Goal: Task Accomplishment & Management: Complete application form

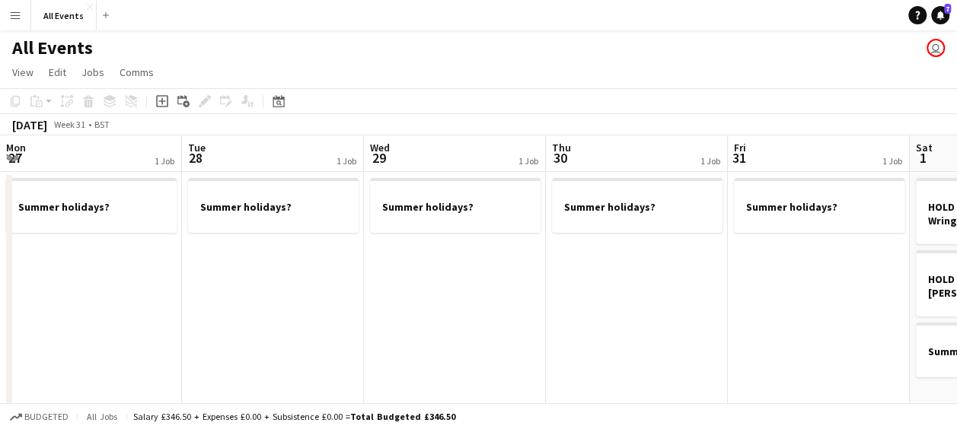
scroll to position [0, 454]
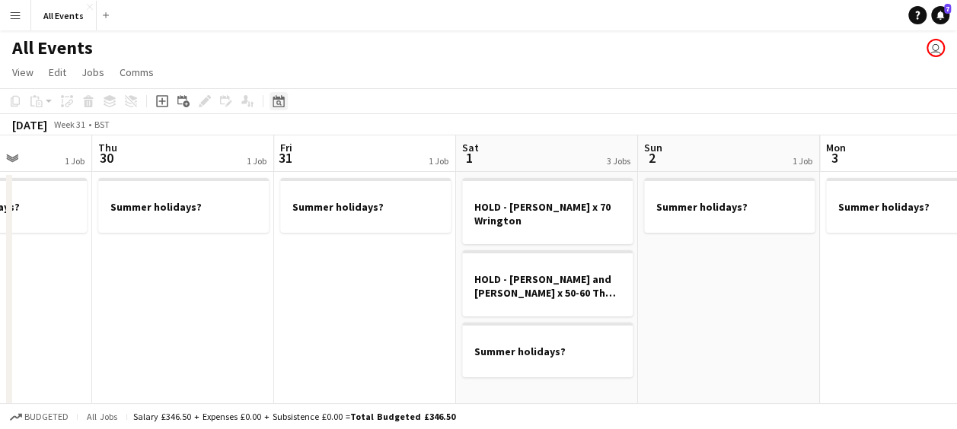
click at [277, 107] on icon at bounding box center [278, 101] width 11 height 12
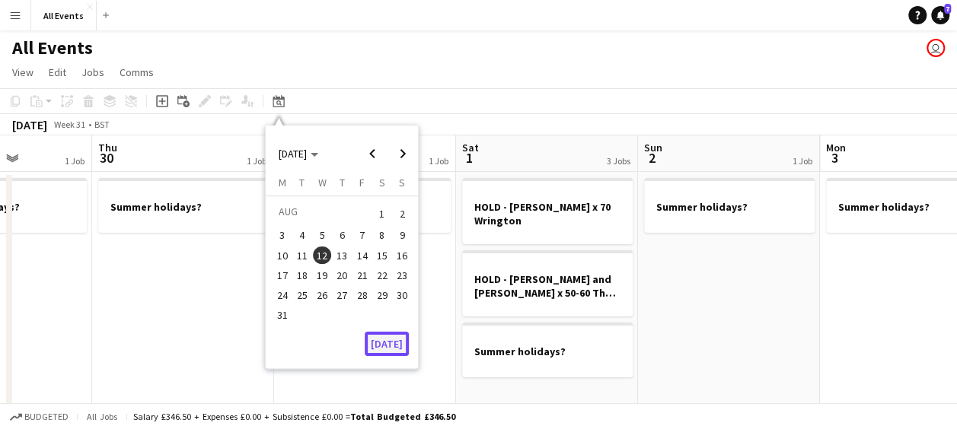
click at [394, 343] on button "[DATE]" at bounding box center [387, 344] width 44 height 24
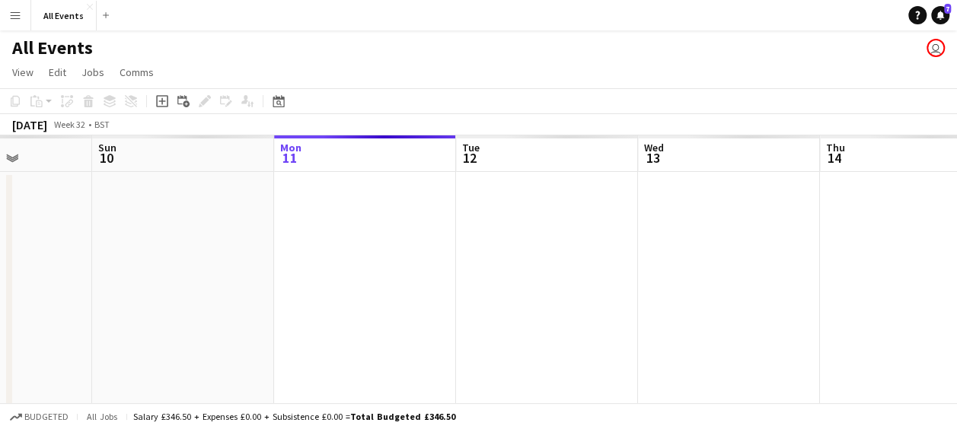
scroll to position [0, 524]
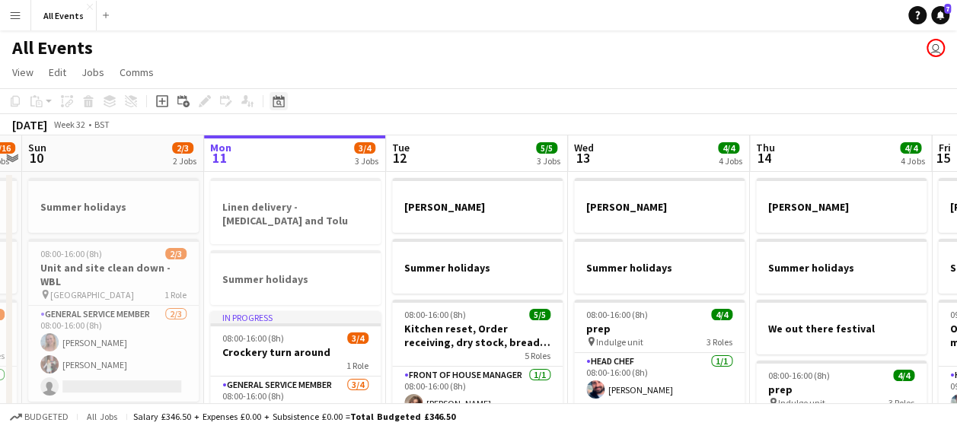
click at [280, 103] on icon at bounding box center [278, 102] width 5 height 5
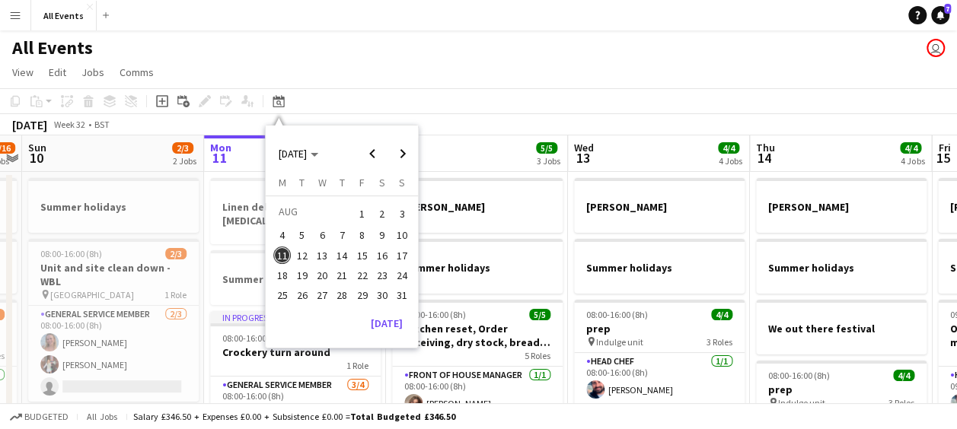
click at [380, 291] on span "30" at bounding box center [382, 295] width 18 height 18
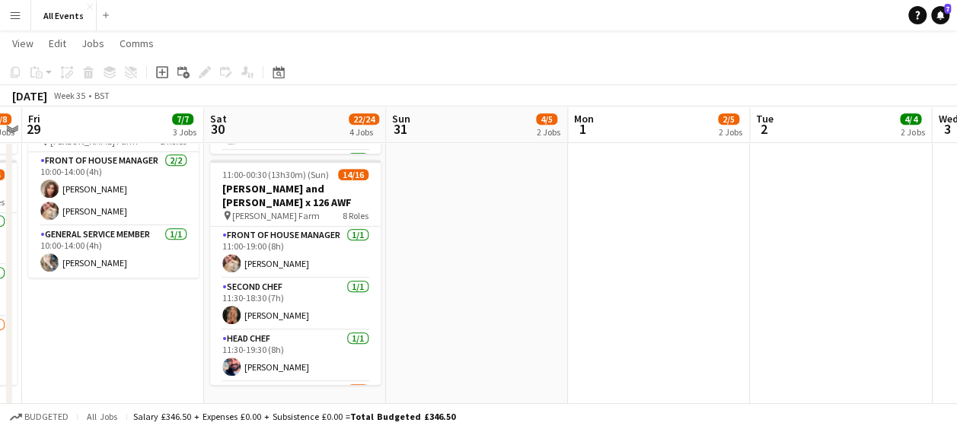
scroll to position [374, 0]
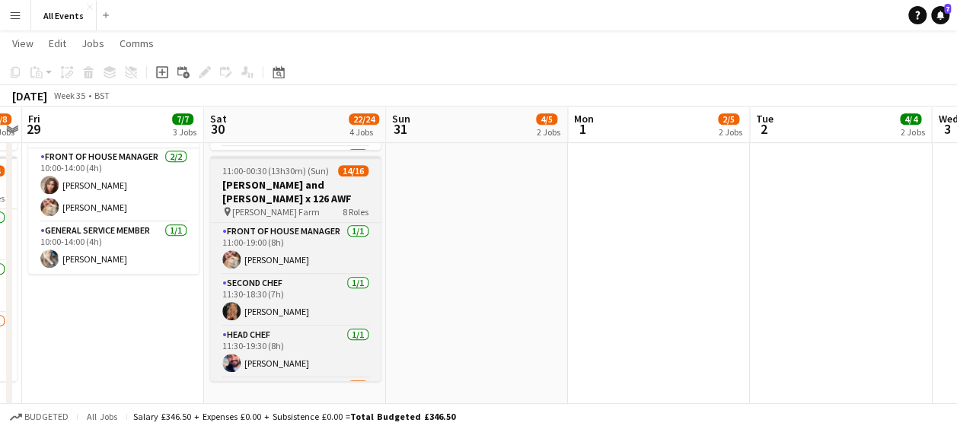
click at [279, 206] on span "[PERSON_NAME] Farm" at bounding box center [276, 211] width 88 height 11
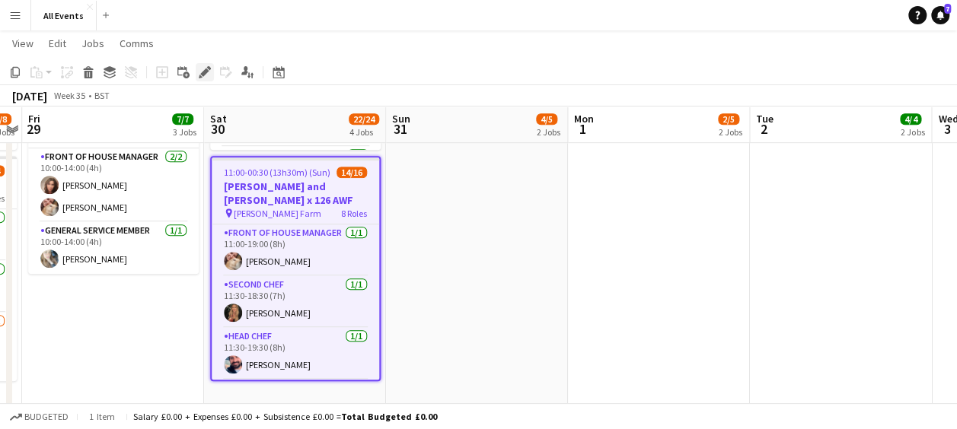
click at [204, 72] on icon at bounding box center [204, 73] width 8 height 8
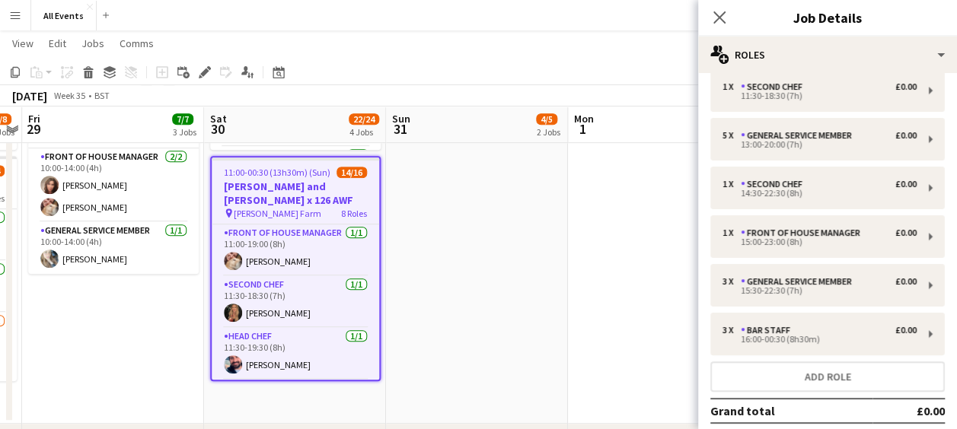
scroll to position [193, 0]
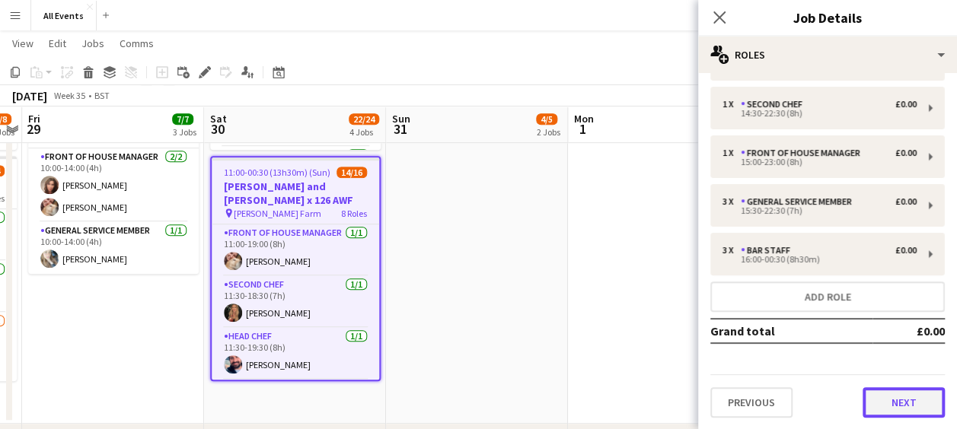
click at [895, 398] on button "Next" at bounding box center [903, 402] width 82 height 30
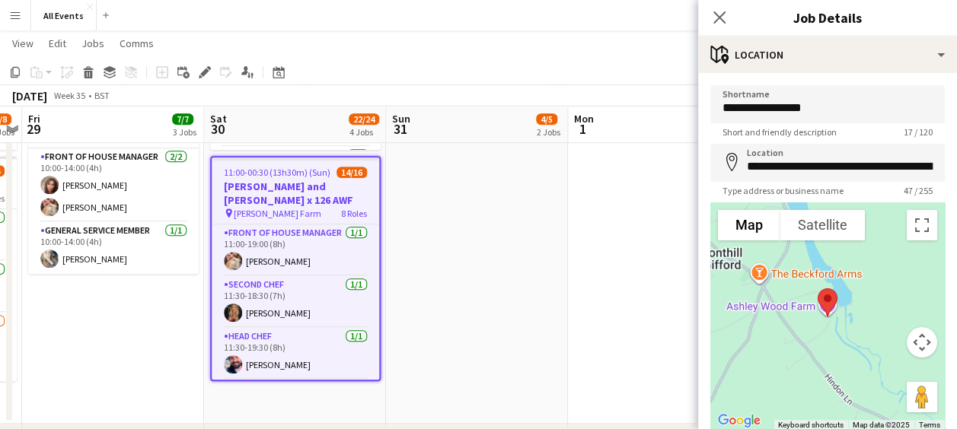
scroll to position [108, 0]
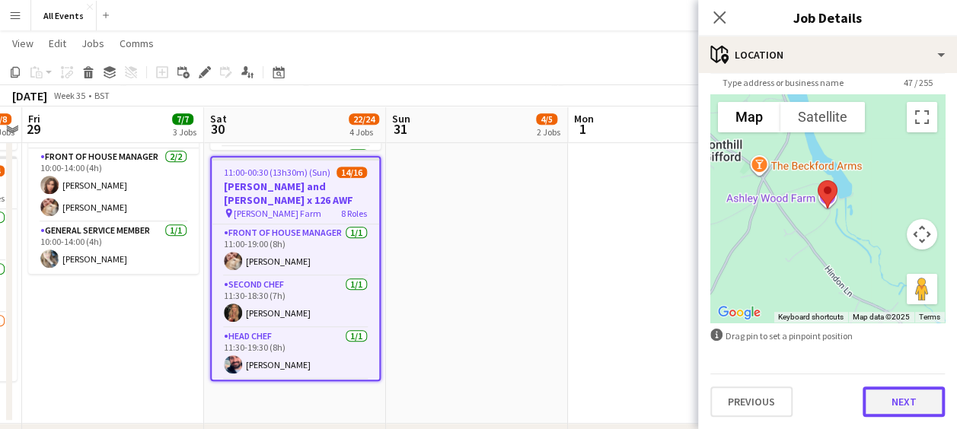
click at [898, 400] on button "Next" at bounding box center [903, 402] width 82 height 30
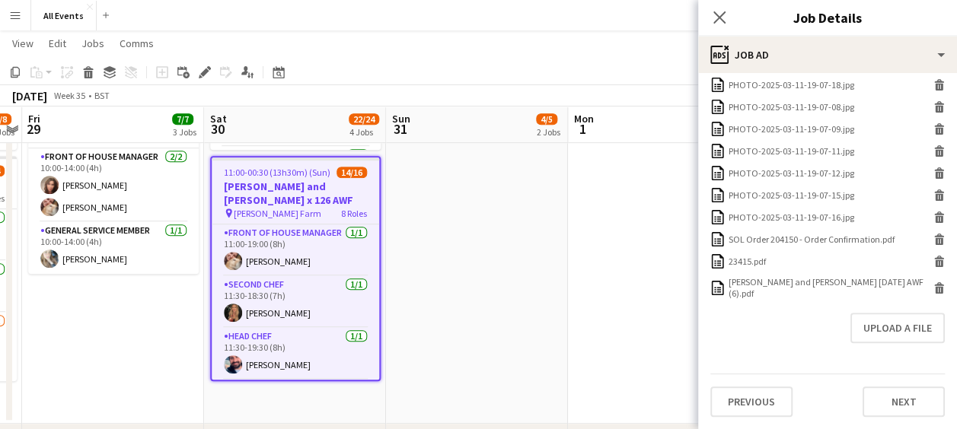
scroll to position [692, 0]
click at [936, 286] on icon at bounding box center [940, 289] width 8 height 7
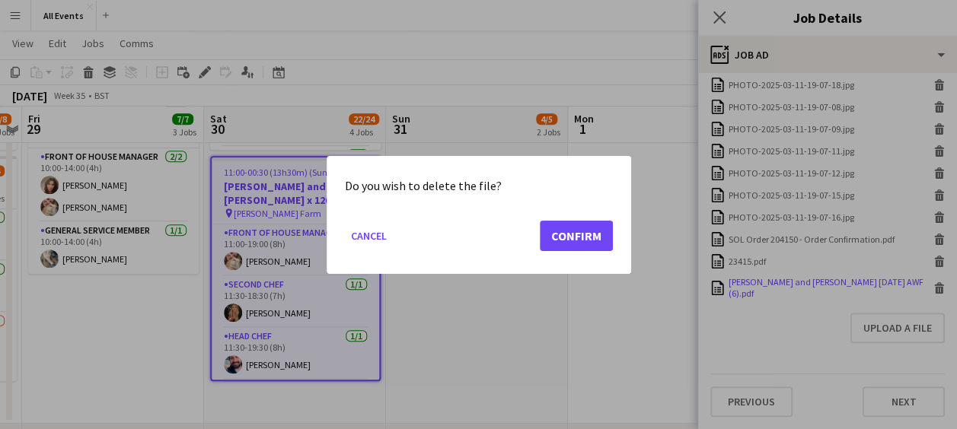
scroll to position [0, 0]
click at [564, 238] on button "Confirm" at bounding box center [576, 235] width 73 height 30
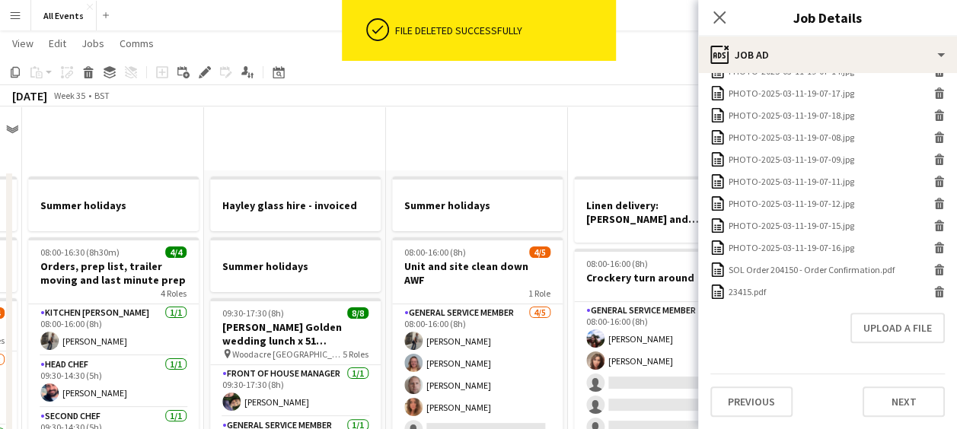
scroll to position [623, 0]
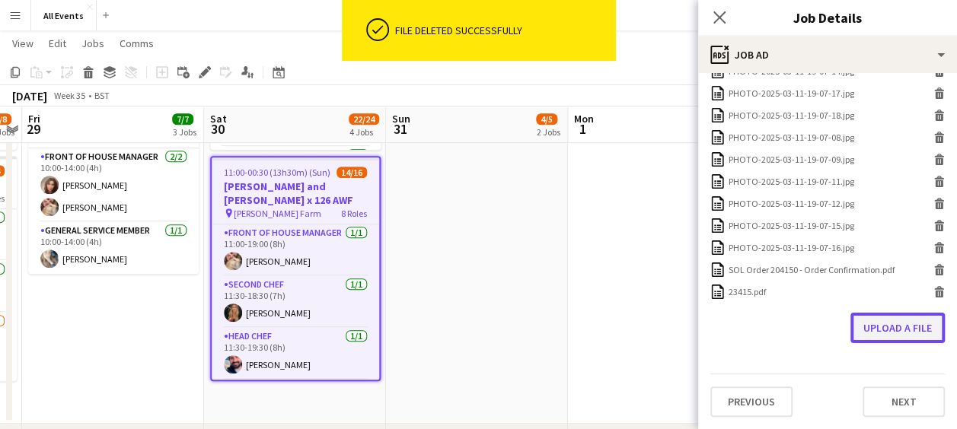
click at [883, 327] on button "Upload a file" at bounding box center [897, 328] width 94 height 30
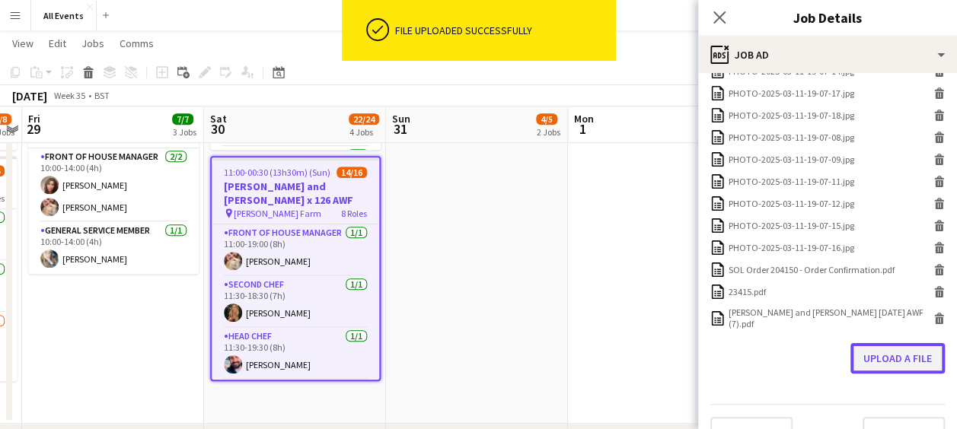
click at [878, 350] on button "Upload a file" at bounding box center [897, 358] width 94 height 30
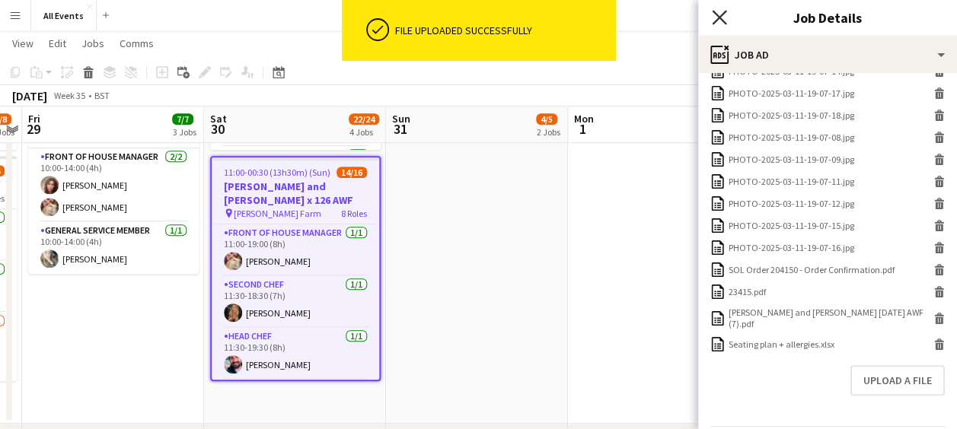
click at [720, 15] on icon at bounding box center [719, 17] width 14 height 14
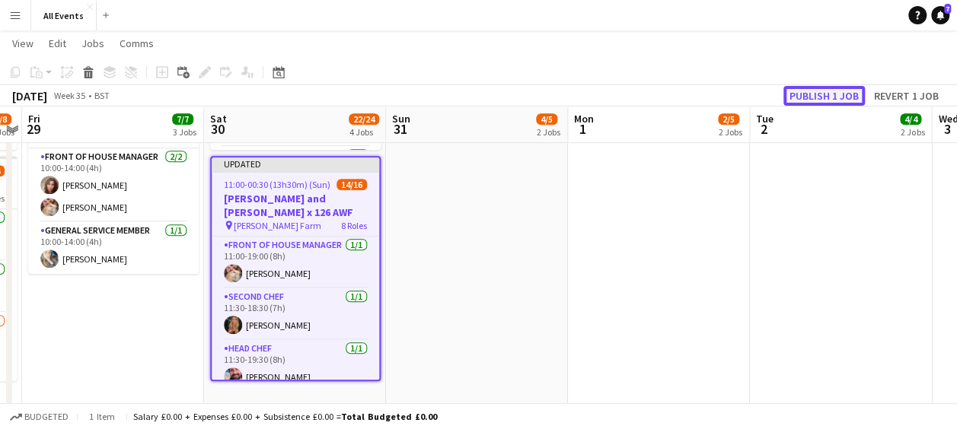
click at [827, 94] on button "Publish 1 job" at bounding box center [823, 96] width 81 height 20
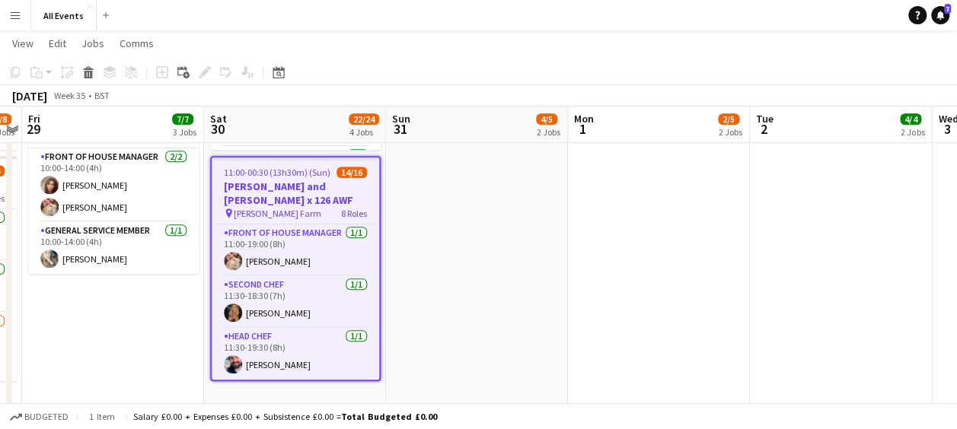
click at [427, 200] on app-date-cell "Summer holidays 08:00-16:00 (8h) 4/5 Unit and site clean down AWF 1 Role Genera…" at bounding box center [477, 110] width 182 height 627
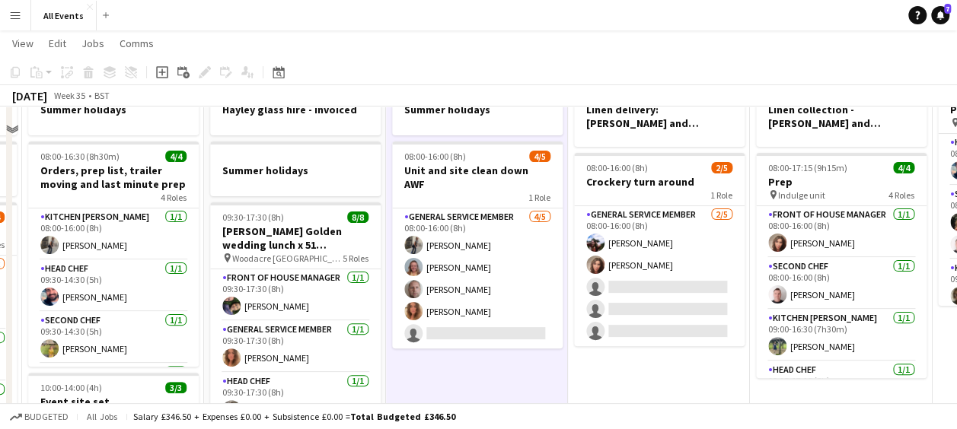
scroll to position [0, 0]
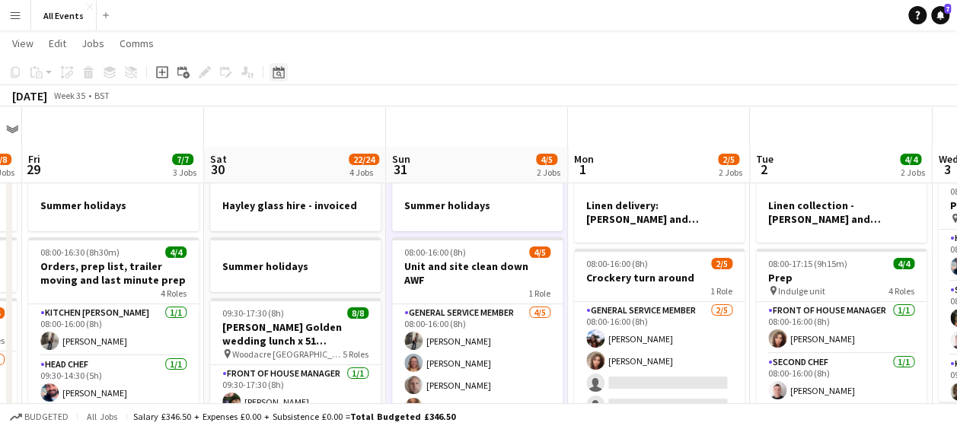
click at [276, 74] on icon at bounding box center [278, 74] width 5 height 5
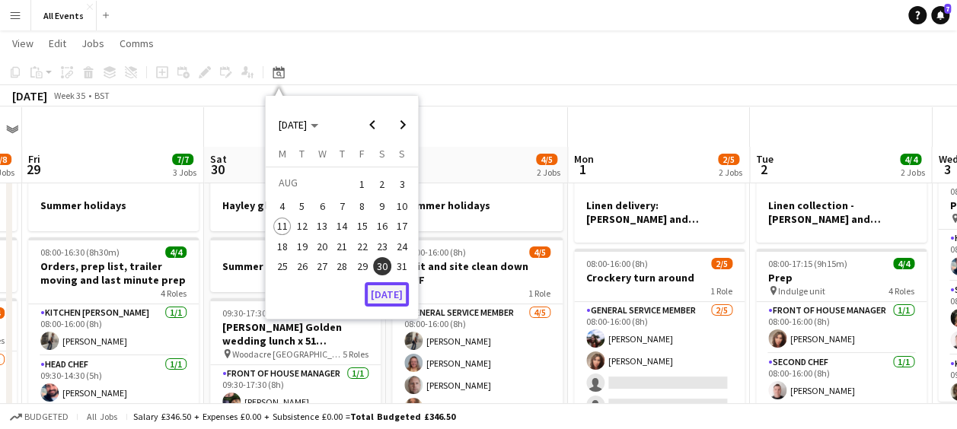
click at [397, 295] on button "[DATE]" at bounding box center [387, 294] width 44 height 24
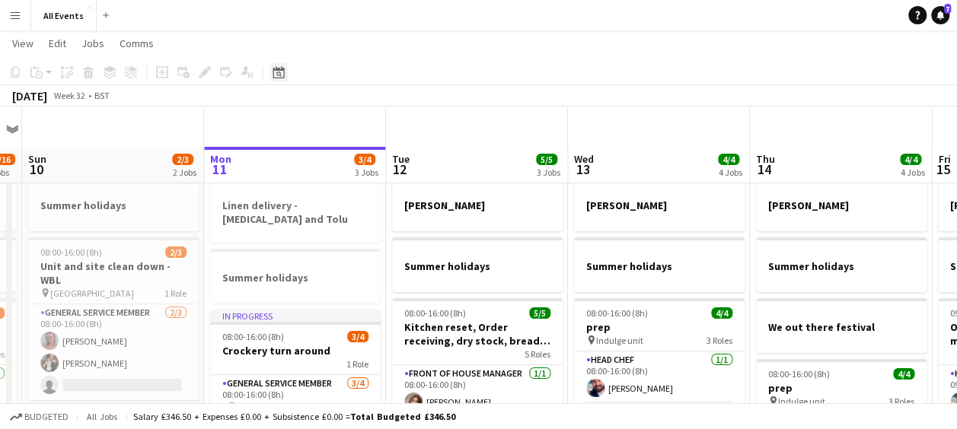
click at [282, 70] on icon at bounding box center [278, 72] width 11 height 12
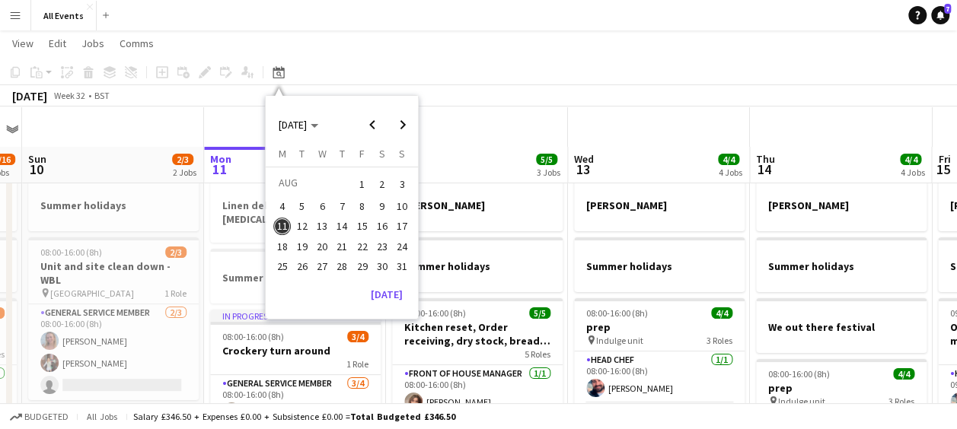
click at [380, 180] on span "2" at bounding box center [382, 184] width 18 height 21
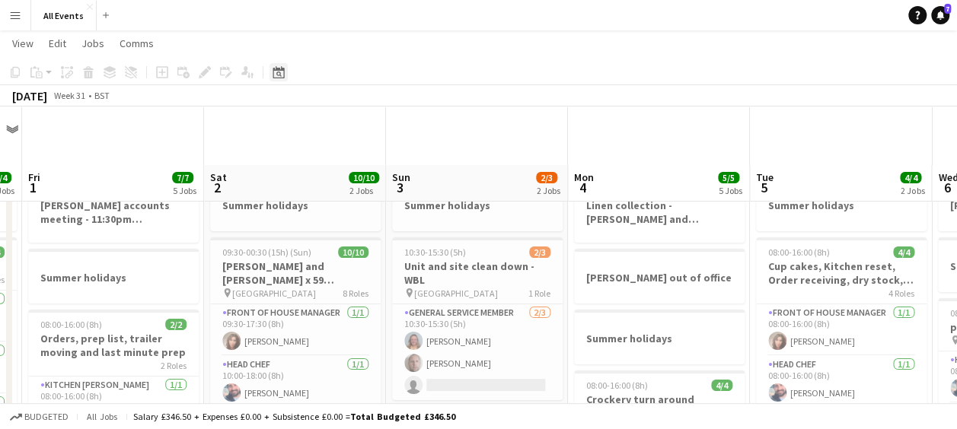
click at [276, 70] on icon at bounding box center [278, 72] width 11 height 12
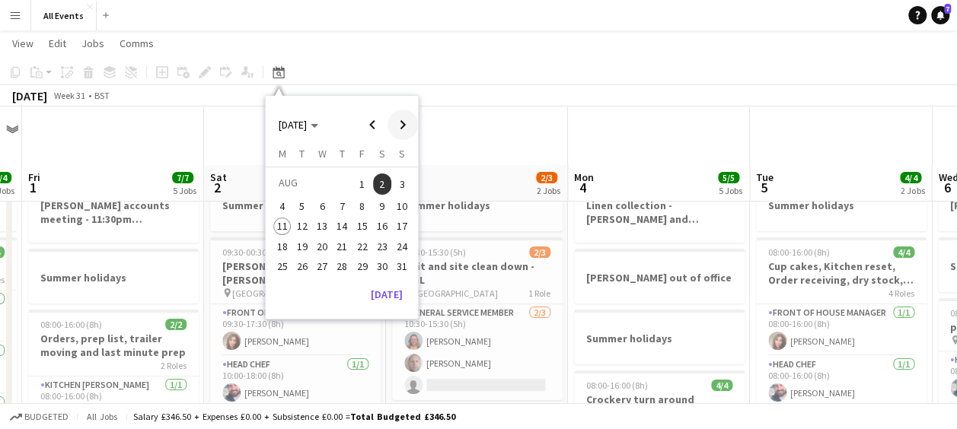
click at [402, 126] on span "Next month" at bounding box center [402, 125] width 30 height 30
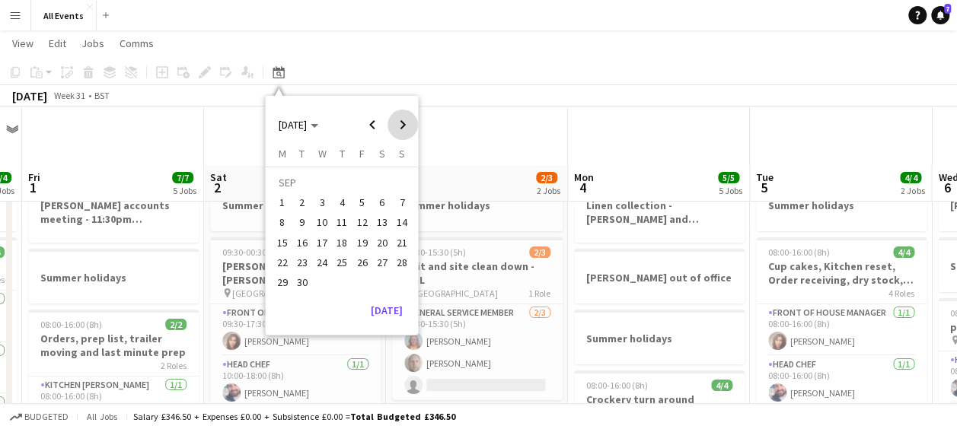
click at [402, 126] on span "Next month" at bounding box center [402, 125] width 30 height 30
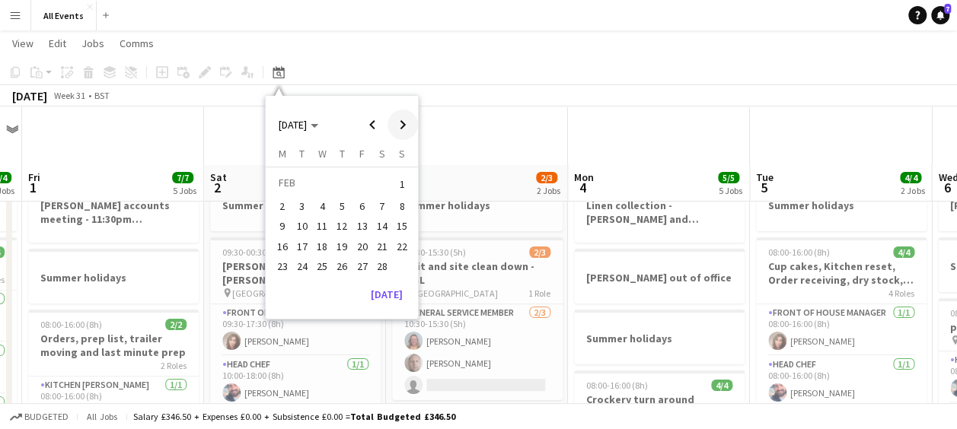
click at [402, 126] on span "Next month" at bounding box center [402, 125] width 30 height 30
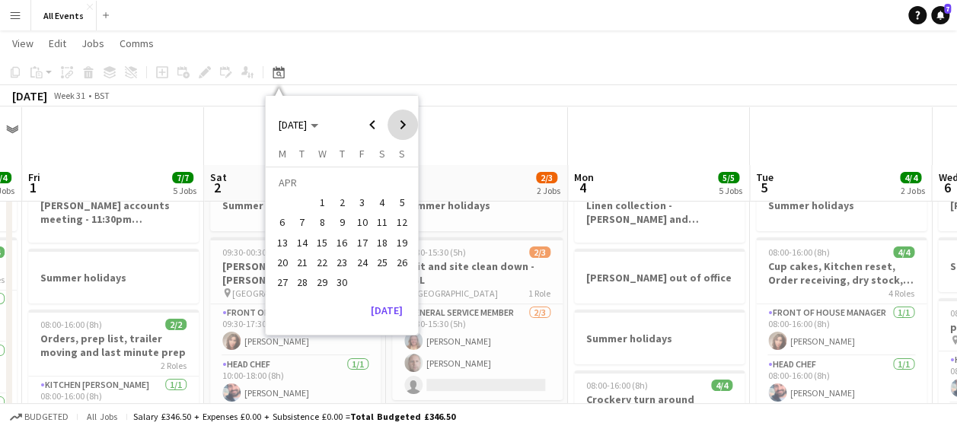
click at [402, 126] on span "Next month" at bounding box center [402, 125] width 30 height 30
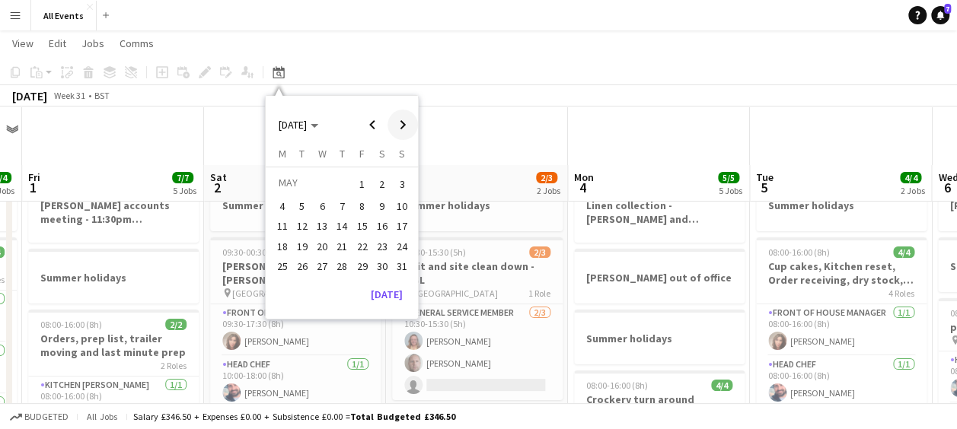
click at [402, 126] on span "Next month" at bounding box center [402, 125] width 30 height 30
click at [382, 245] on span "20" at bounding box center [382, 243] width 18 height 18
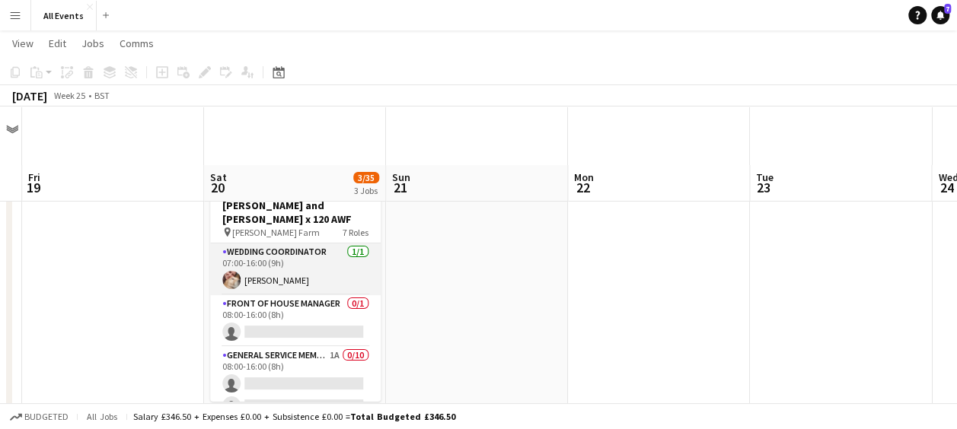
click at [294, 258] on app-card-role "Wedding Coordinator [DATE] 07:00-16:00 (9h) [PERSON_NAME]" at bounding box center [295, 270] width 171 height 52
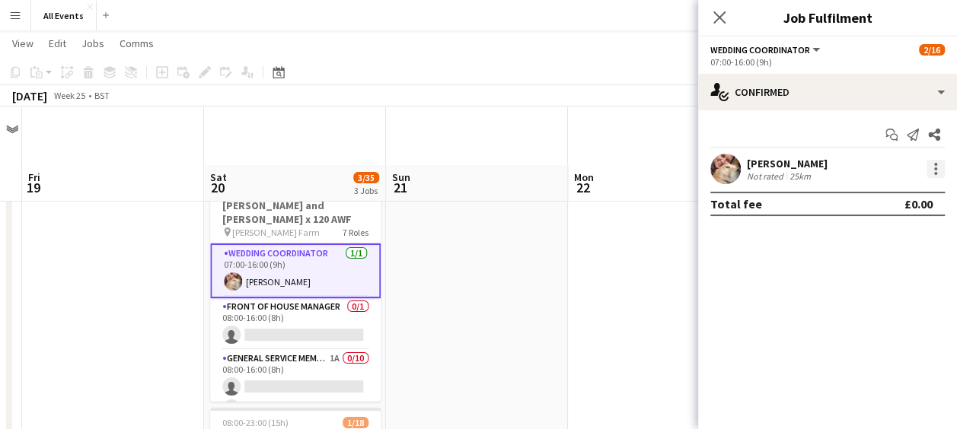
click at [936, 166] on div at bounding box center [935, 169] width 18 height 18
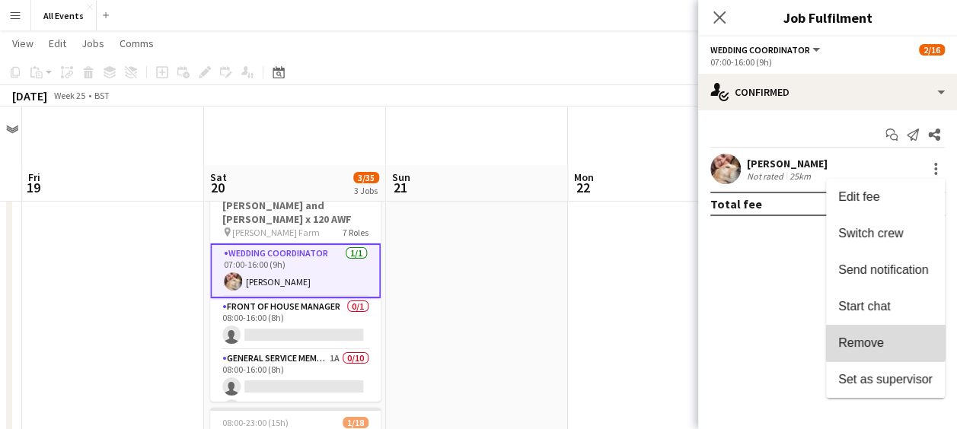
click at [877, 333] on button "Remove" at bounding box center [885, 343] width 119 height 37
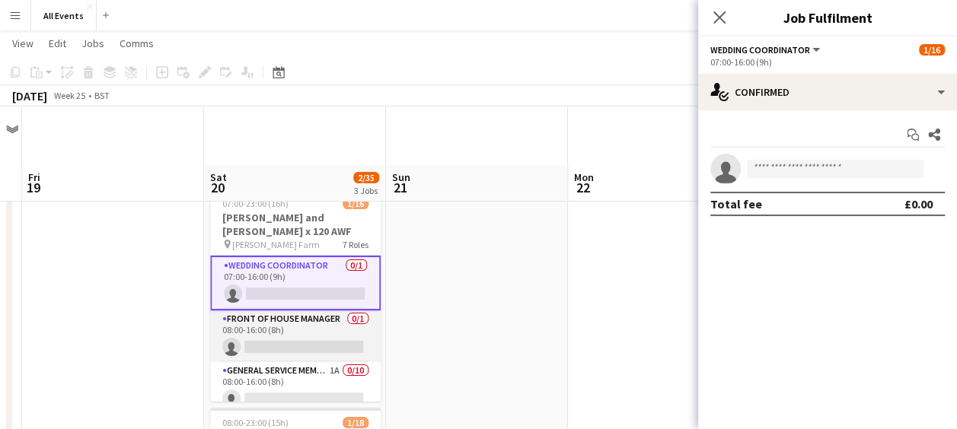
click at [266, 333] on app-card-role "Front of House Manager 0/1 08:00-16:00 (8h) single-neutral-actions" at bounding box center [295, 337] width 171 height 52
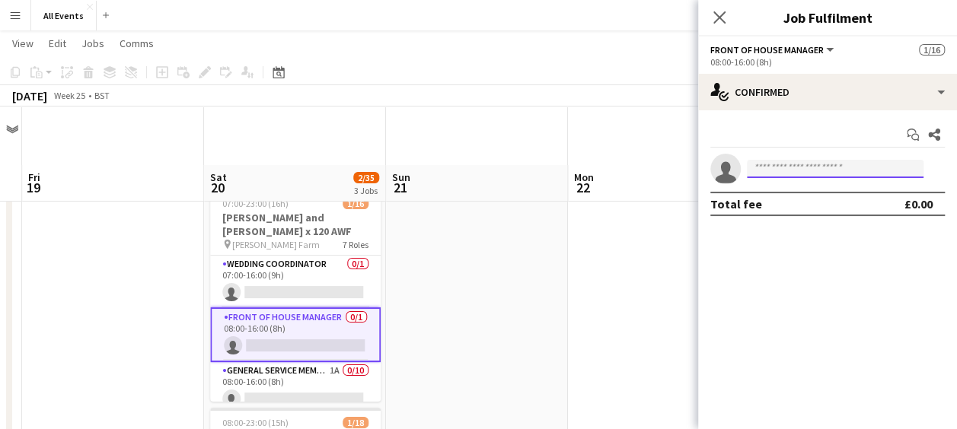
click at [789, 169] on input at bounding box center [835, 169] width 177 height 18
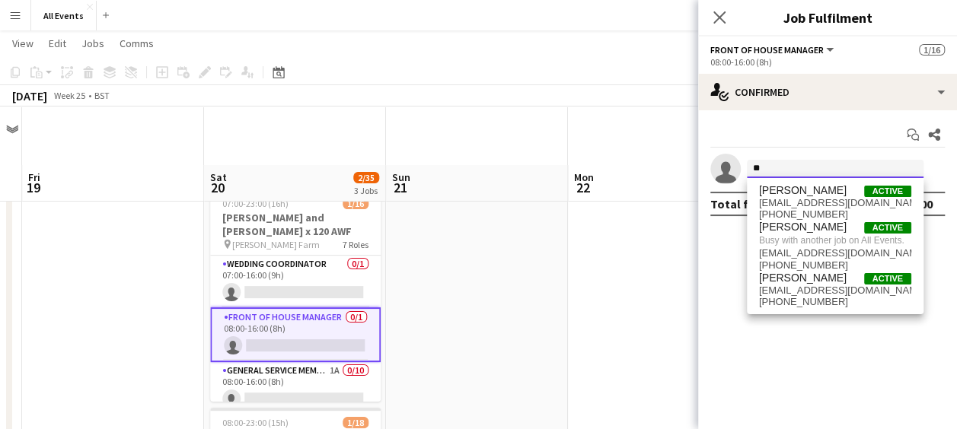
type input "*"
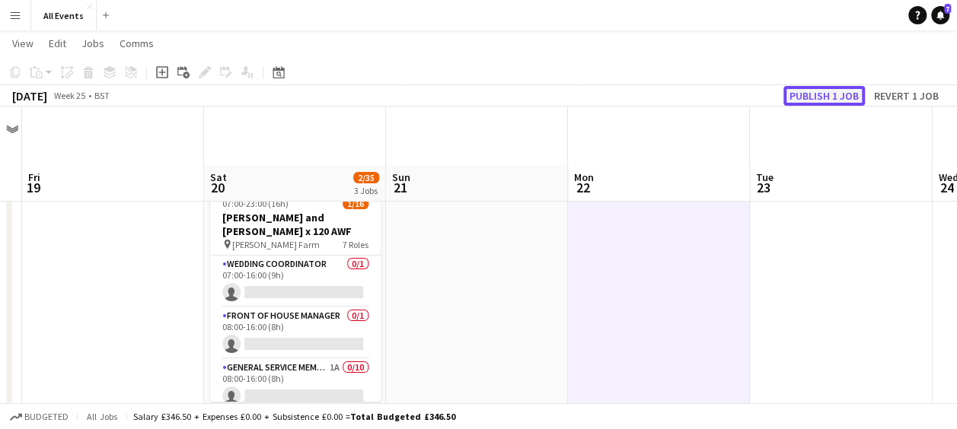
click at [819, 97] on button "Publish 1 job" at bounding box center [823, 96] width 81 height 20
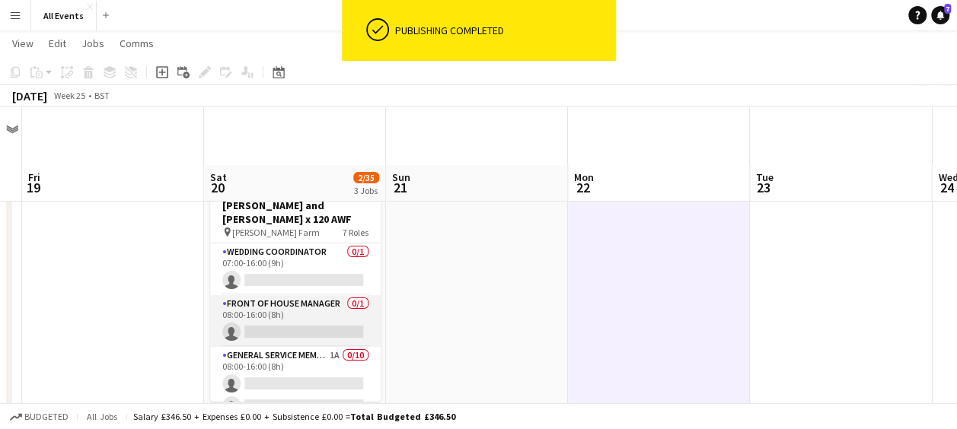
click at [271, 313] on app-card-role "Front of House Manager 0/1 08:00-16:00 (8h) single-neutral-actions" at bounding box center [295, 321] width 171 height 52
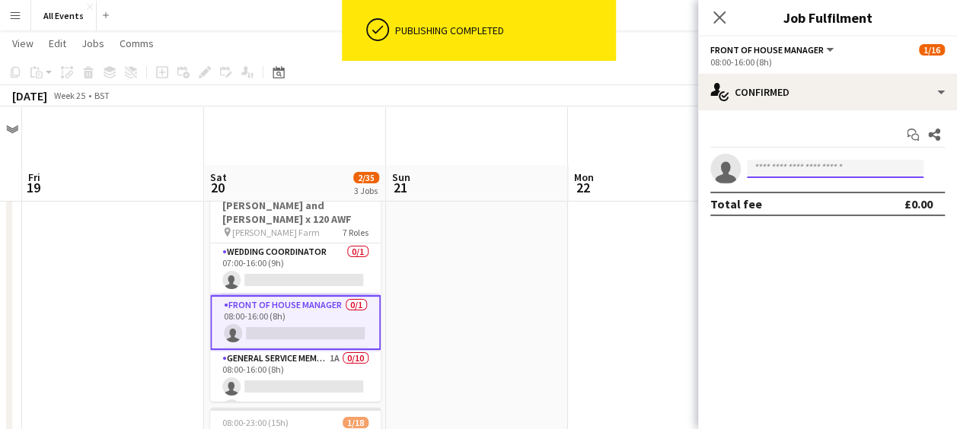
click at [779, 170] on input at bounding box center [835, 169] width 177 height 18
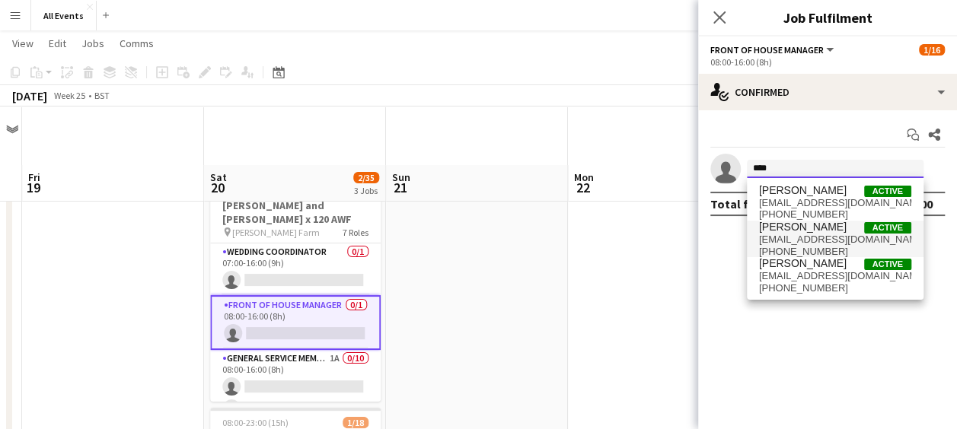
type input "****"
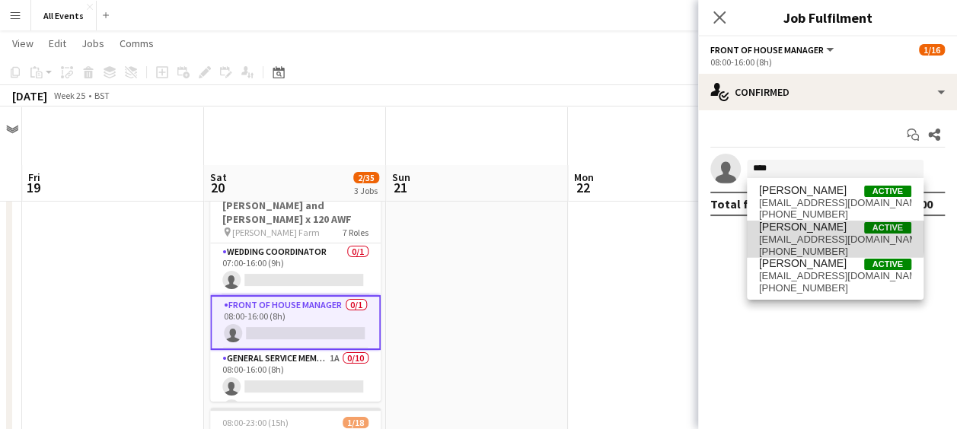
click at [798, 237] on span "[EMAIL_ADDRESS][DOMAIN_NAME]" at bounding box center [835, 240] width 152 height 12
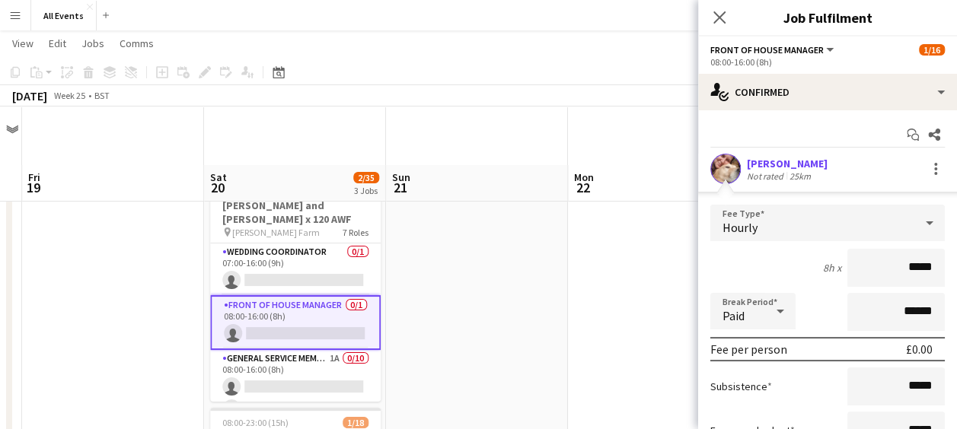
scroll to position [144, 0]
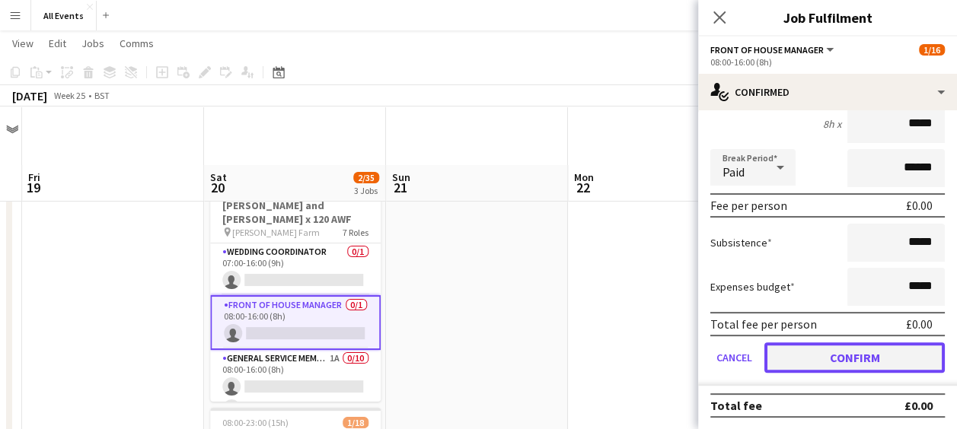
click at [869, 349] on button "Confirm" at bounding box center [854, 358] width 180 height 30
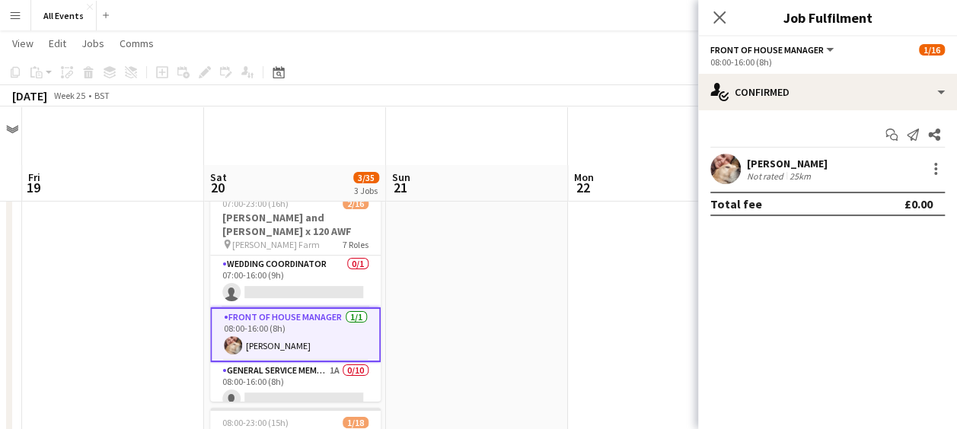
scroll to position [0, 0]
click at [719, 19] on icon at bounding box center [719, 17] width 14 height 14
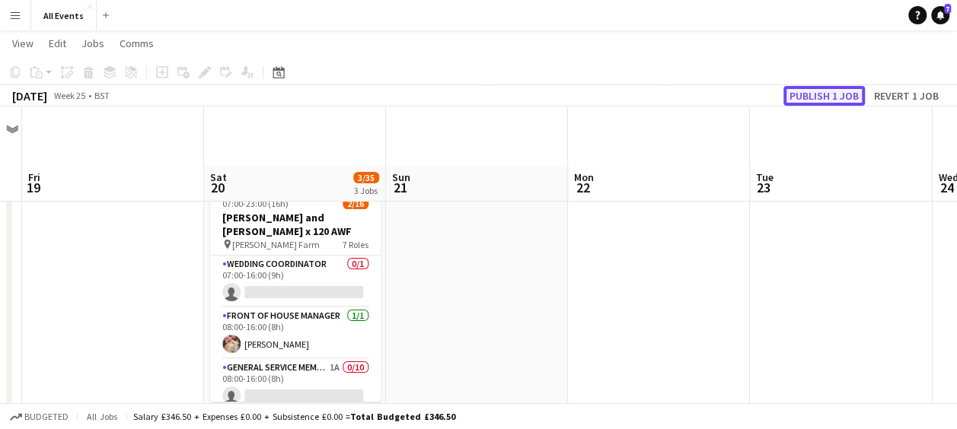
click at [815, 96] on button "Publish 1 job" at bounding box center [823, 96] width 81 height 20
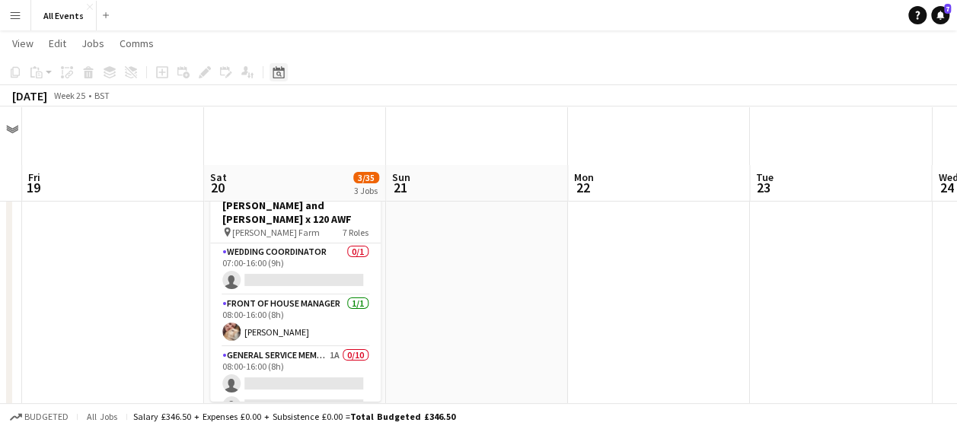
click at [273, 75] on icon at bounding box center [278, 72] width 11 height 12
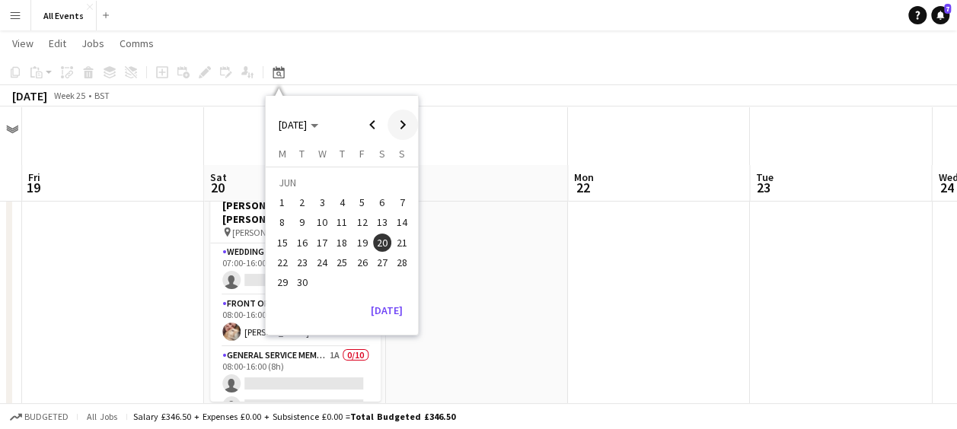
click at [404, 125] on span "Next month" at bounding box center [402, 125] width 30 height 30
click at [384, 260] on span "25" at bounding box center [382, 262] width 18 height 18
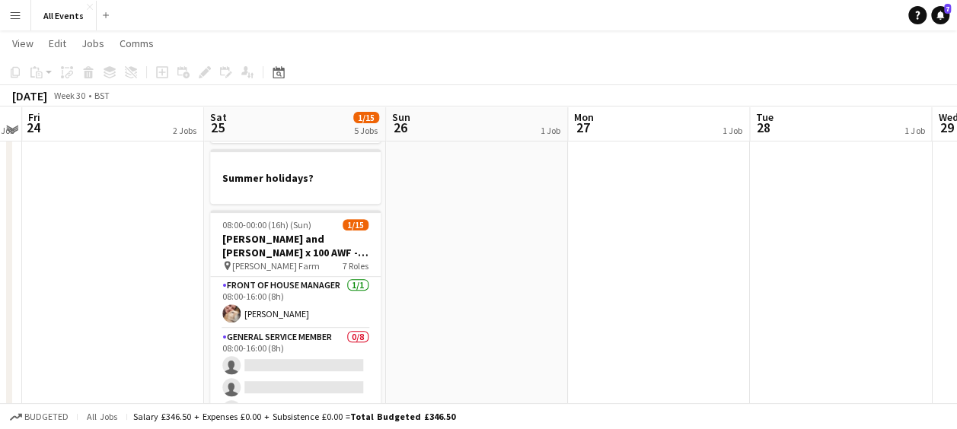
scroll to position [220, 0]
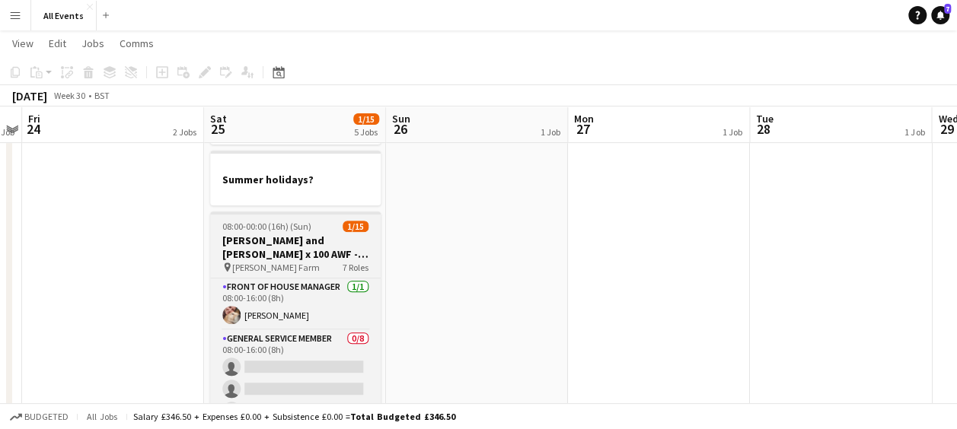
click at [312, 244] on h3 "[PERSON_NAME] and [PERSON_NAME] x 100 AWF - no canapes, no evening food" at bounding box center [295, 247] width 171 height 27
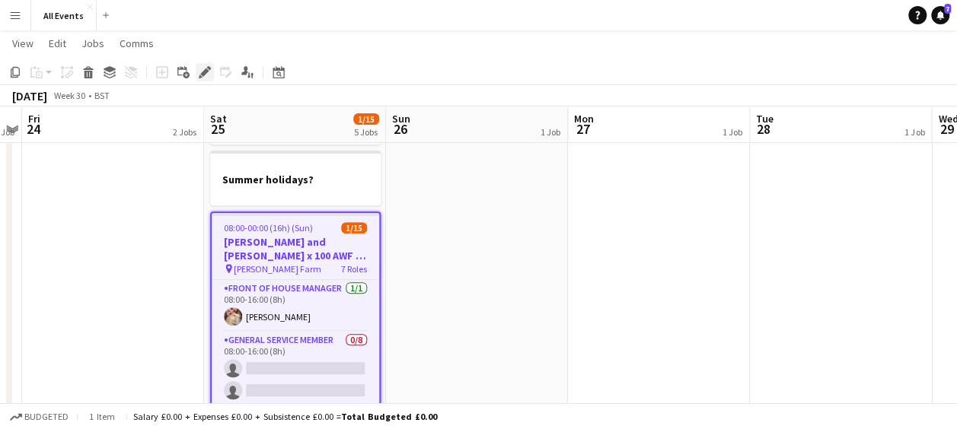
click at [201, 73] on icon at bounding box center [204, 73] width 8 height 8
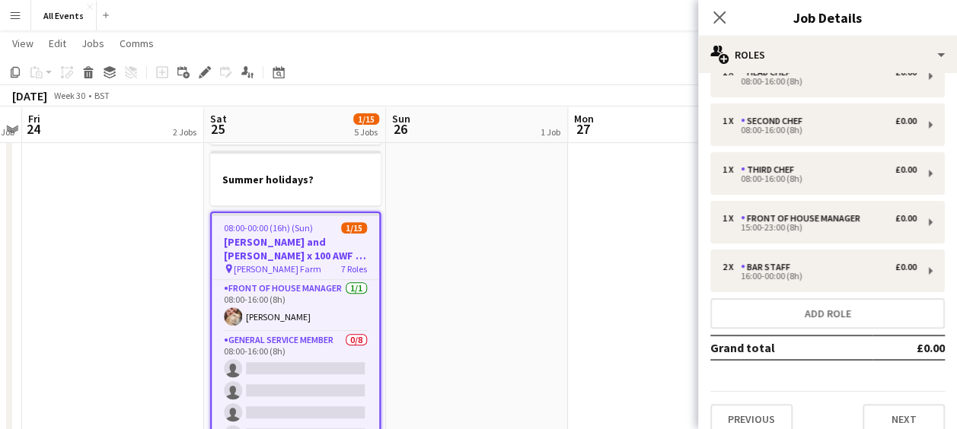
scroll to position [145, 0]
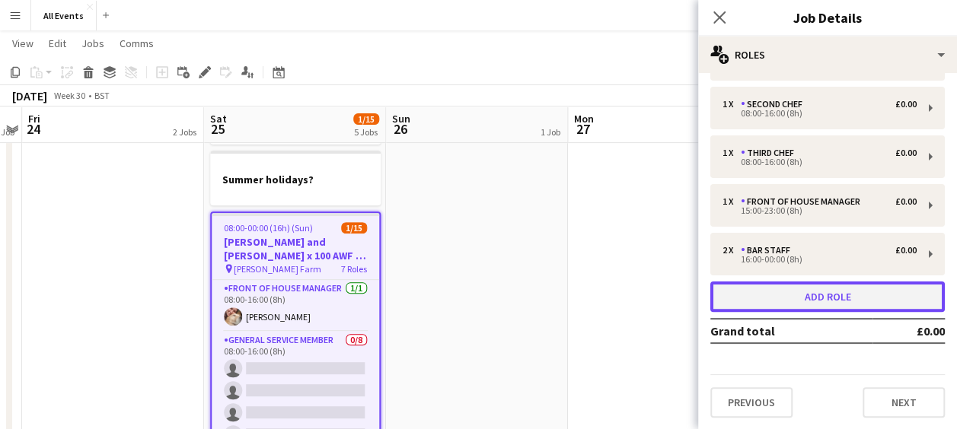
click at [840, 301] on button "Add role" at bounding box center [827, 297] width 234 height 30
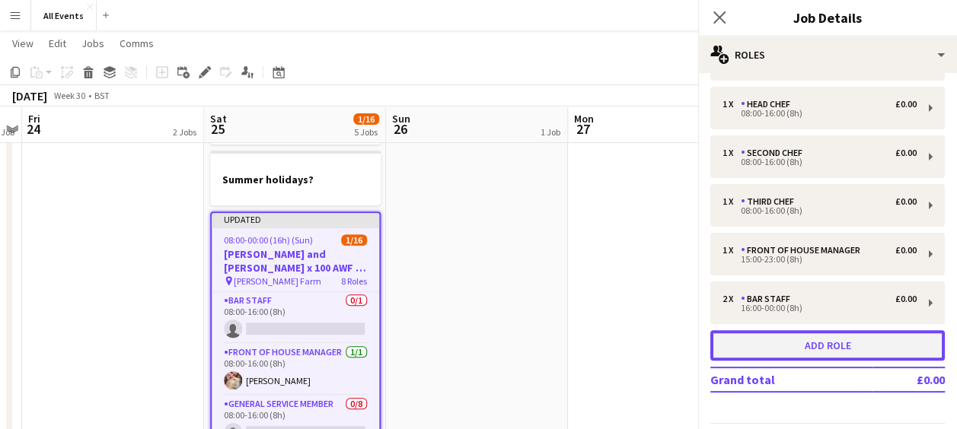
scroll to position [193, 0]
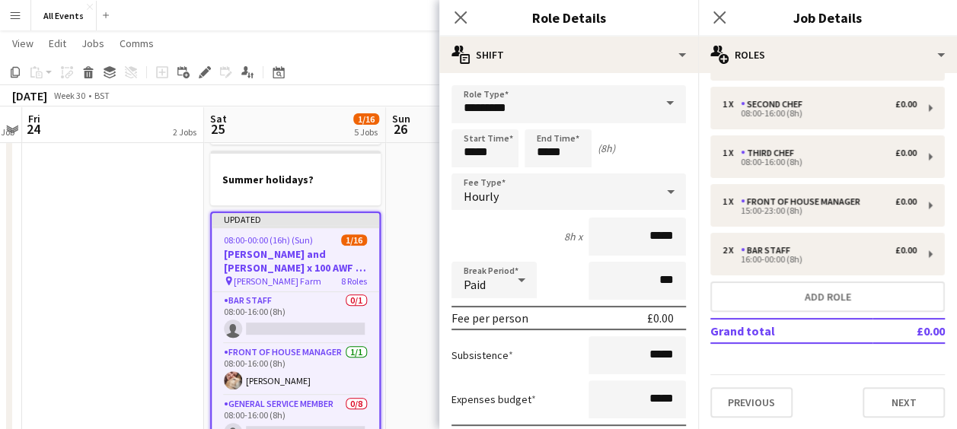
click at [659, 104] on span at bounding box center [670, 103] width 32 height 37
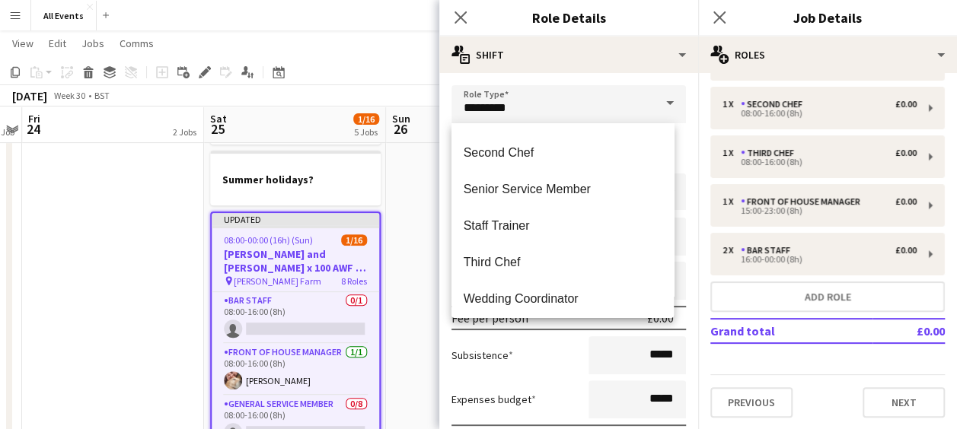
scroll to position [219, 0]
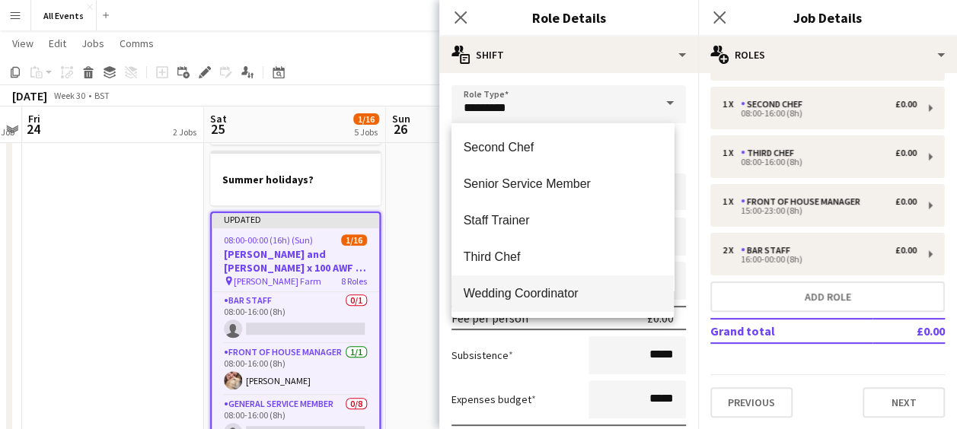
click at [614, 295] on span "Wedding Coordinator" at bounding box center [563, 293] width 199 height 14
type input "**********"
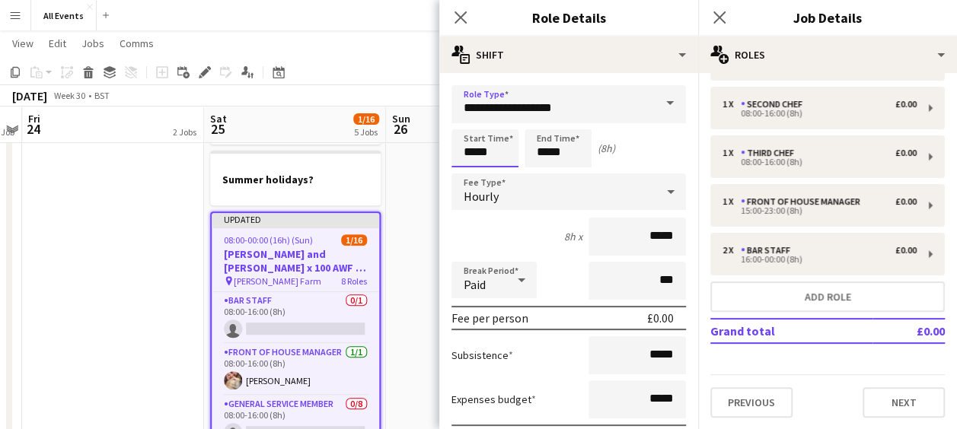
click at [496, 151] on input "*****" at bounding box center [484, 148] width 67 height 38
type input "*****"
click at [467, 175] on div at bounding box center [469, 174] width 30 height 15
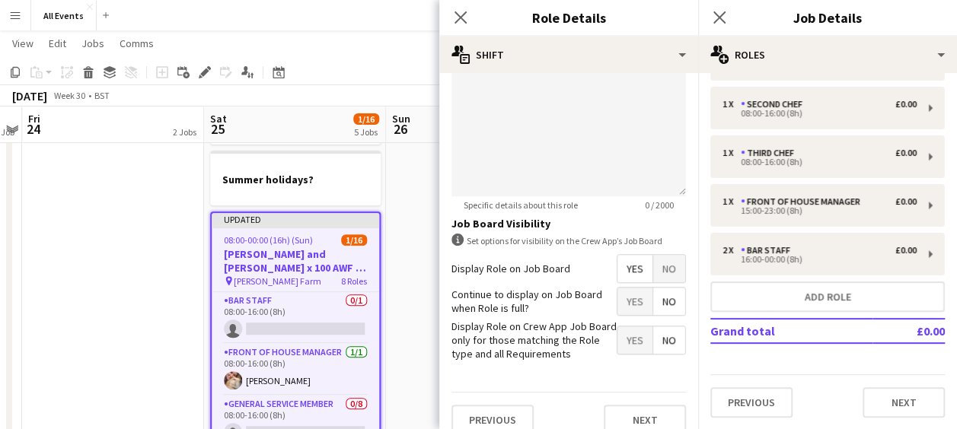
scroll to position [601, 0]
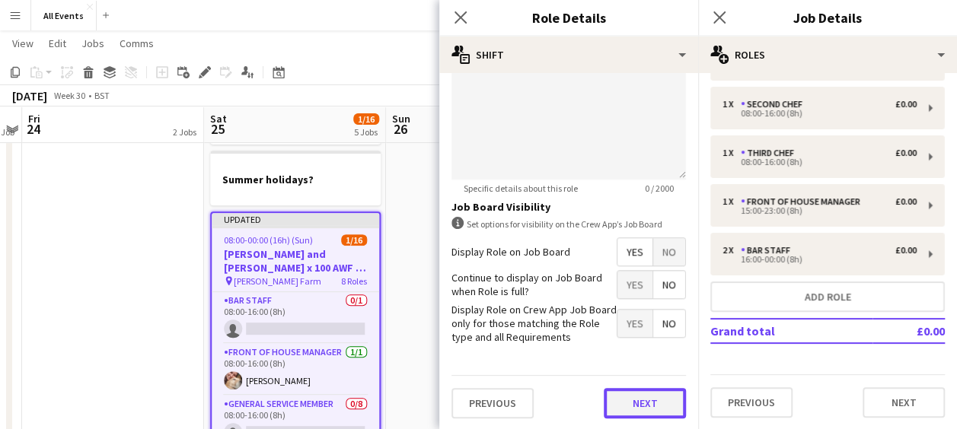
click at [632, 400] on button "Next" at bounding box center [645, 403] width 82 height 30
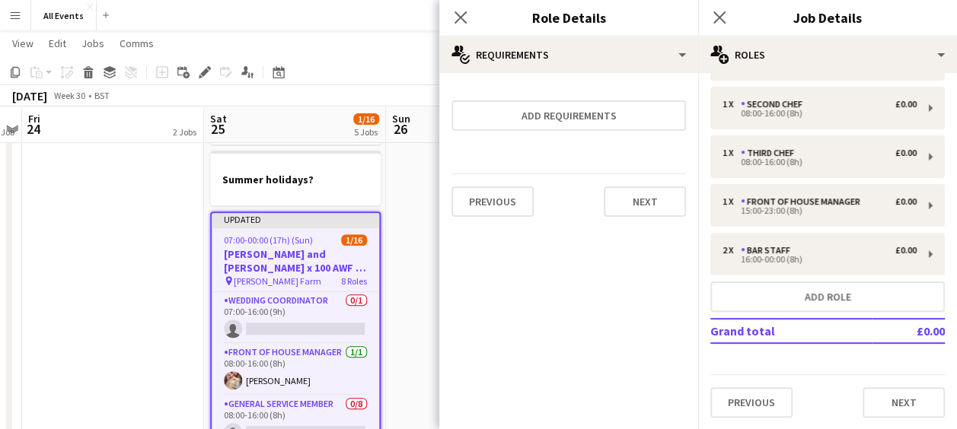
scroll to position [0, 0]
click at [461, 17] on icon at bounding box center [460, 17] width 14 height 14
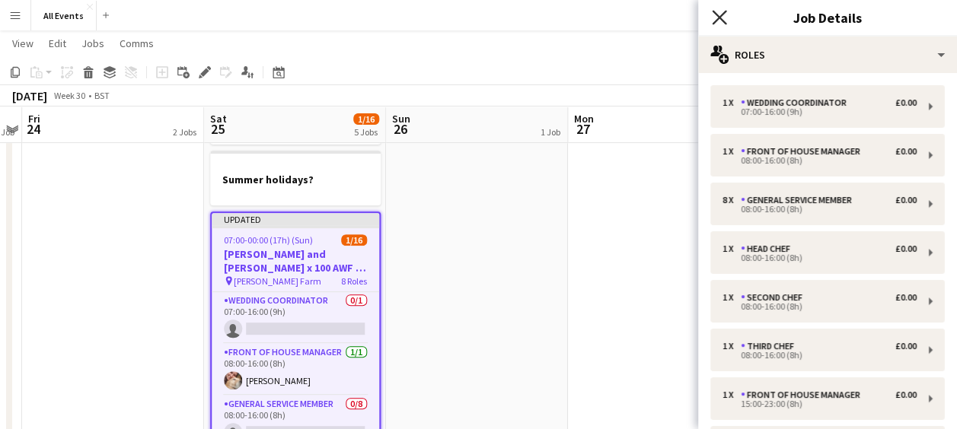
click at [721, 13] on icon "Close pop-in" at bounding box center [719, 17] width 14 height 14
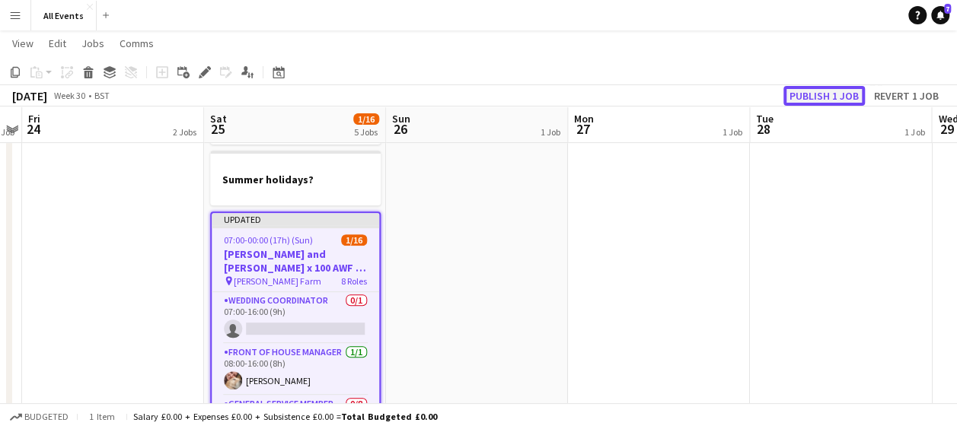
click at [824, 98] on button "Publish 1 job" at bounding box center [823, 96] width 81 height 20
